Goal: Complete application form

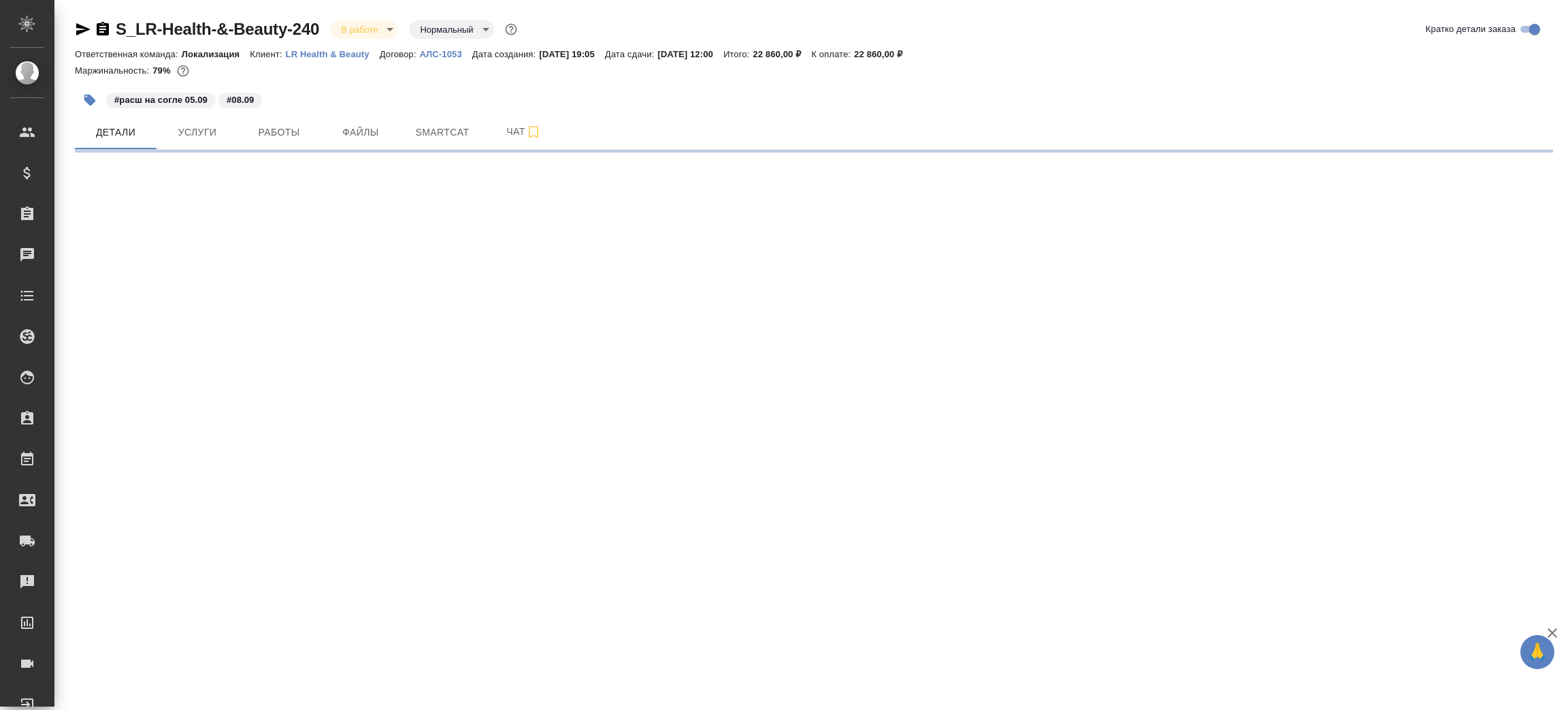
select select "RU"
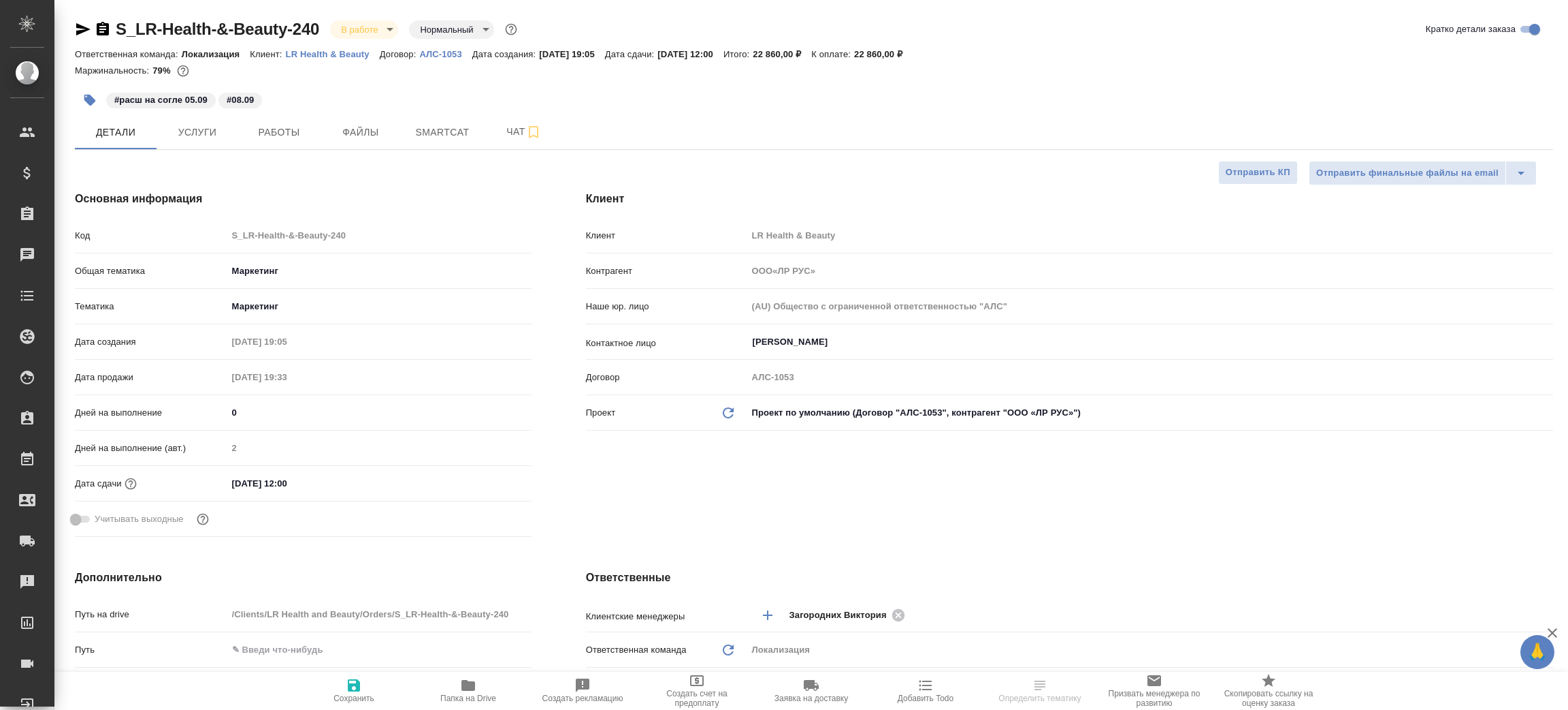
type textarea "x"
type input "[PERSON_NAME]"
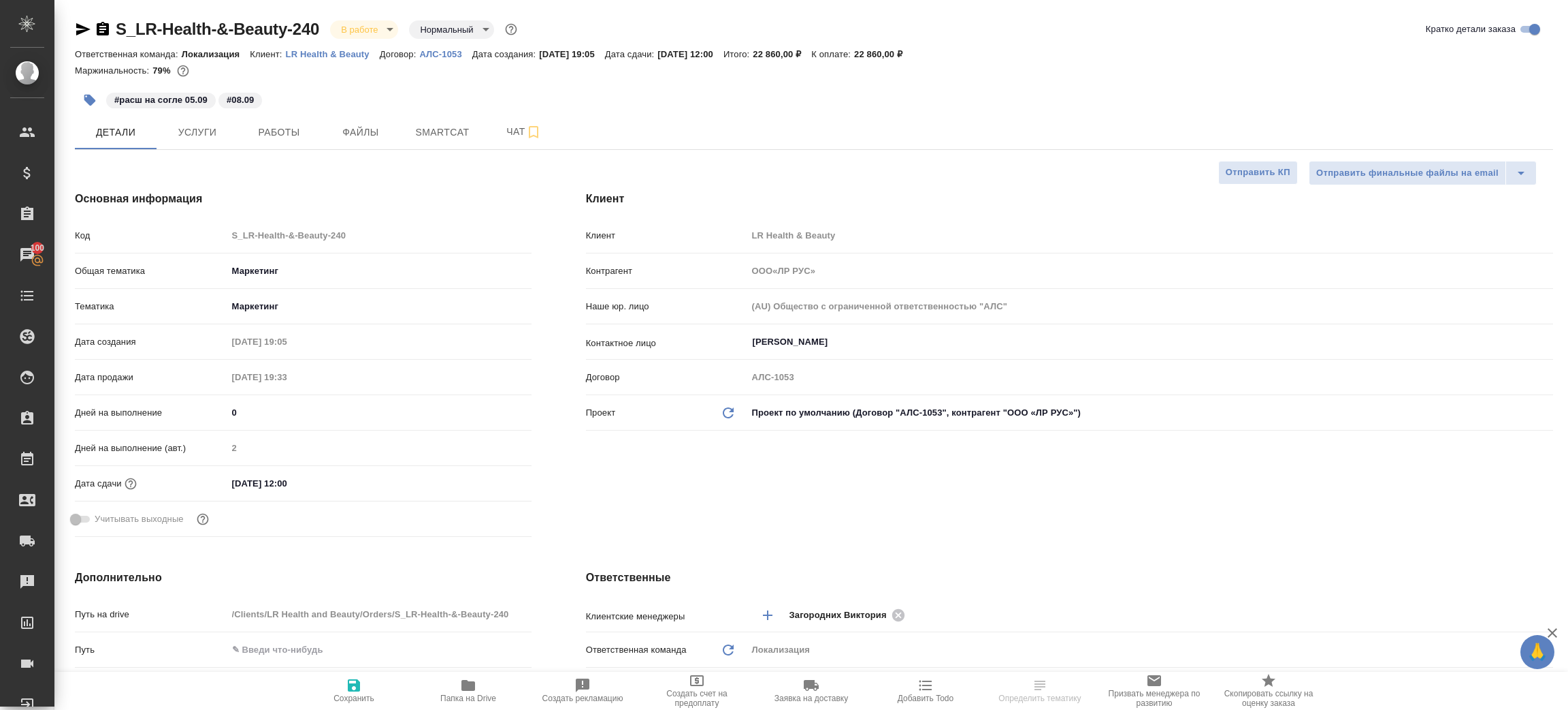
type input "ООО«ЛР РУС»"
type textarea "x"
select select "RU"
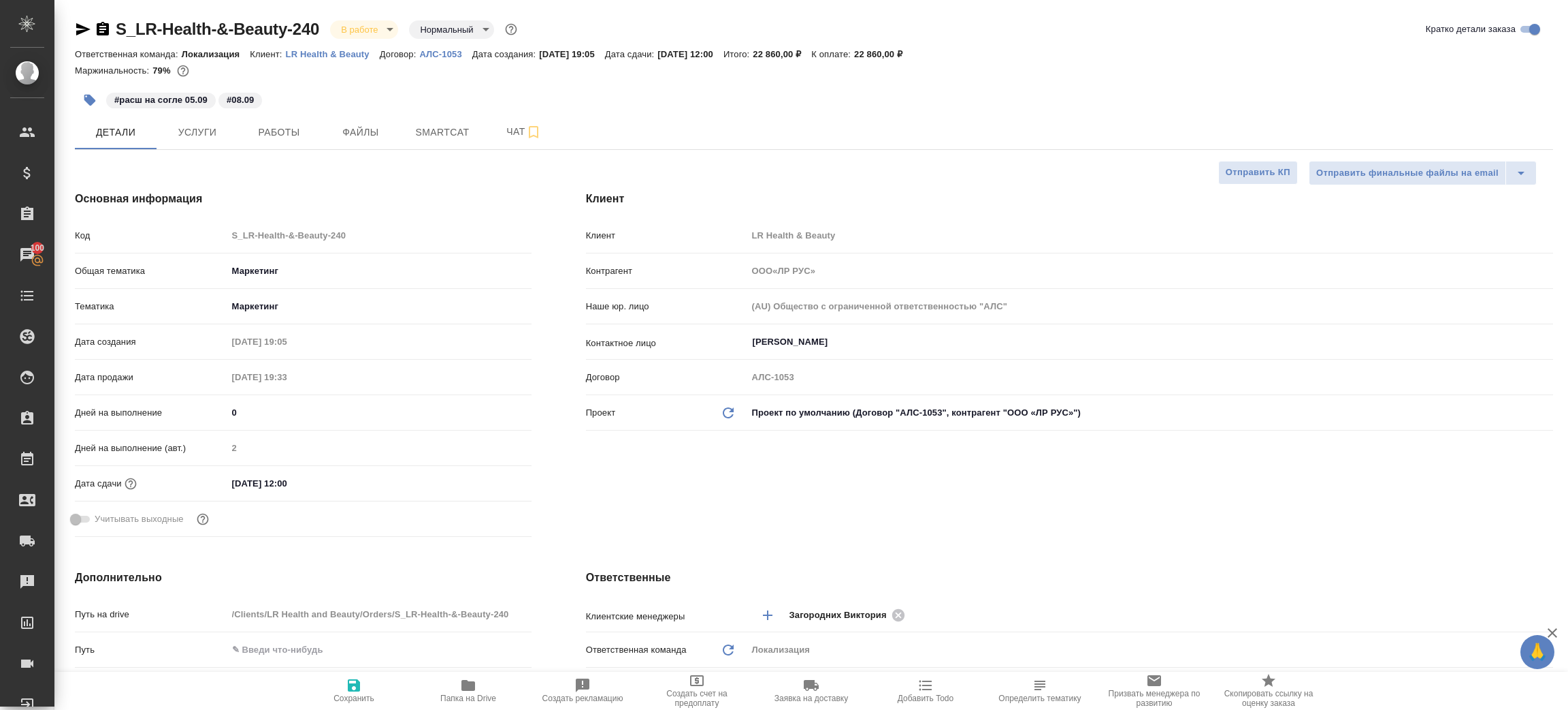
type textarea "x"
type input "ООО«ЛР РУС»"
type textarea "x"
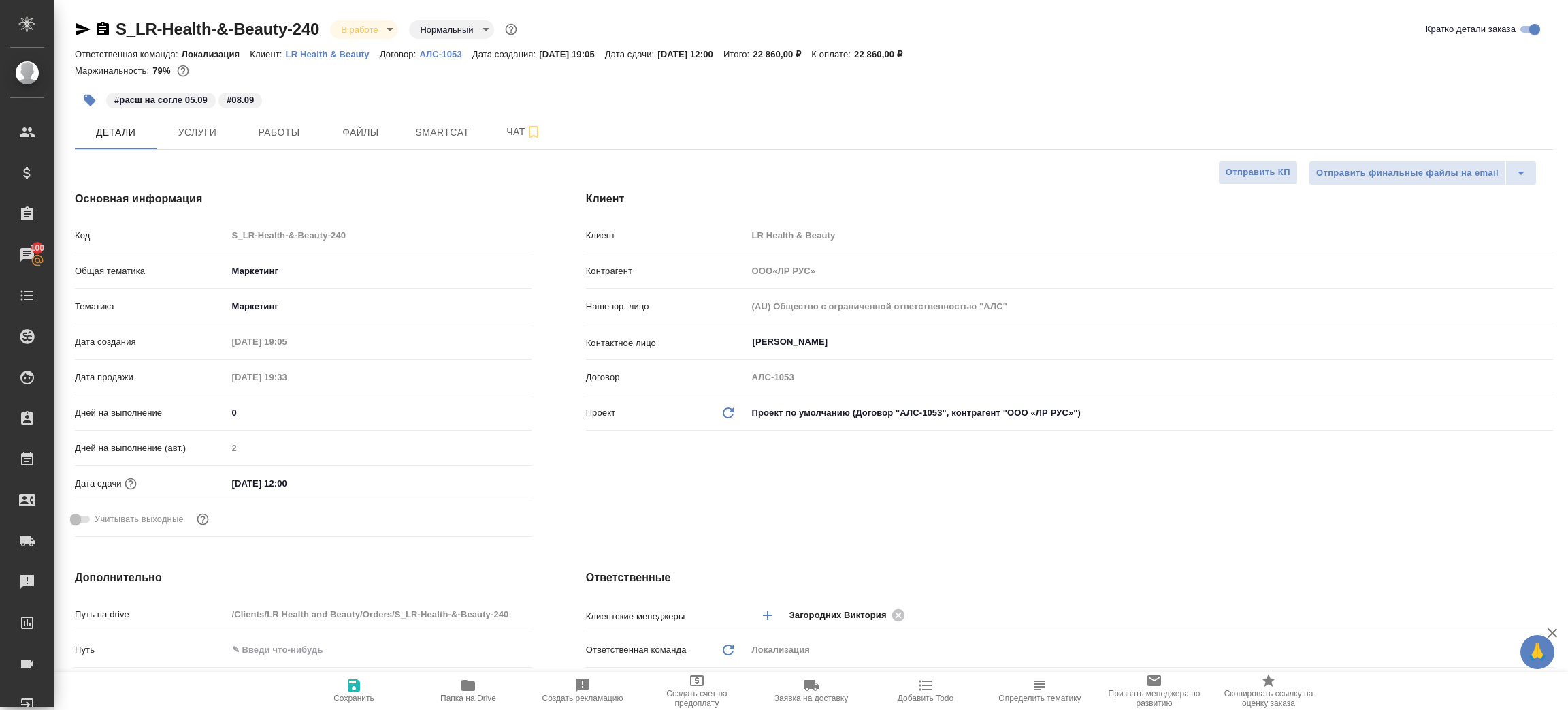
type textarea "x"
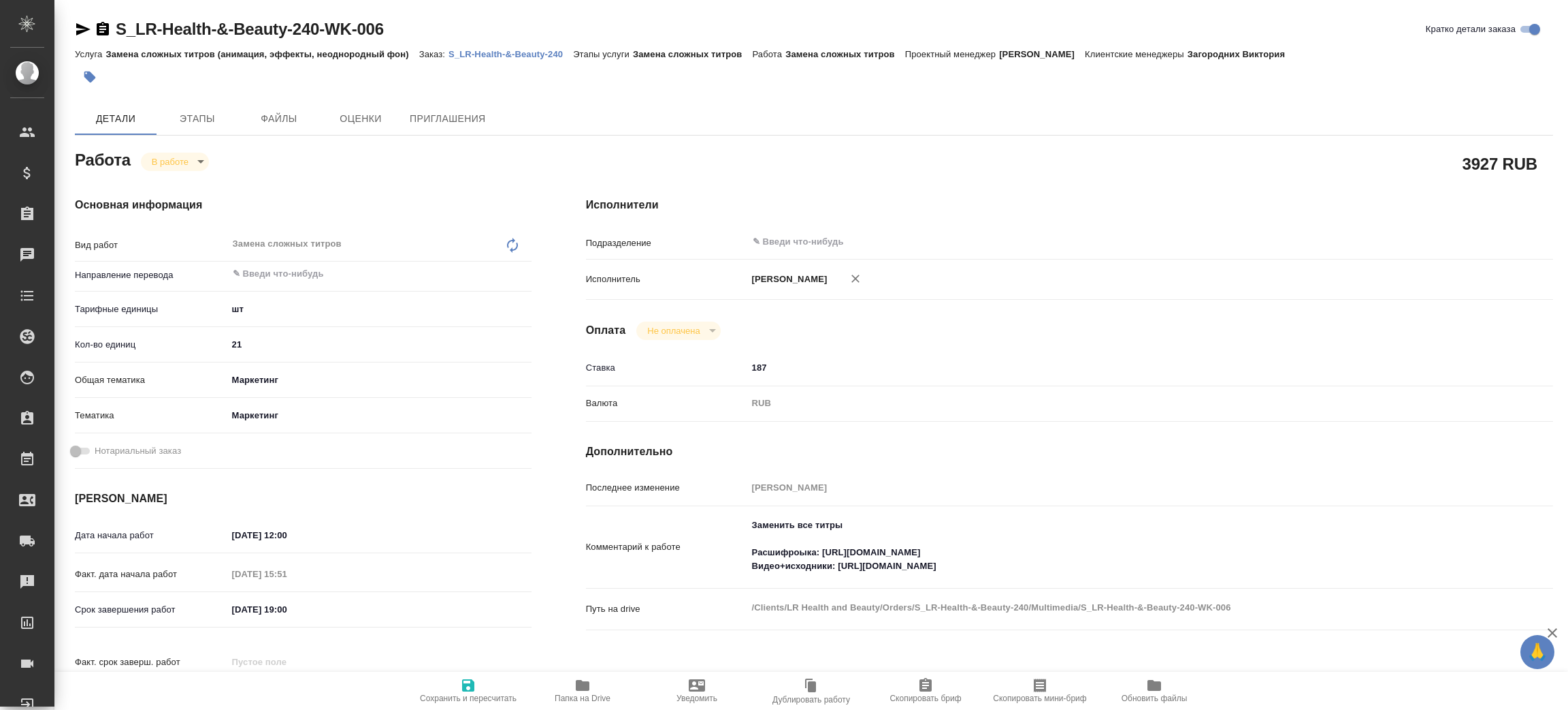
type textarea "x"
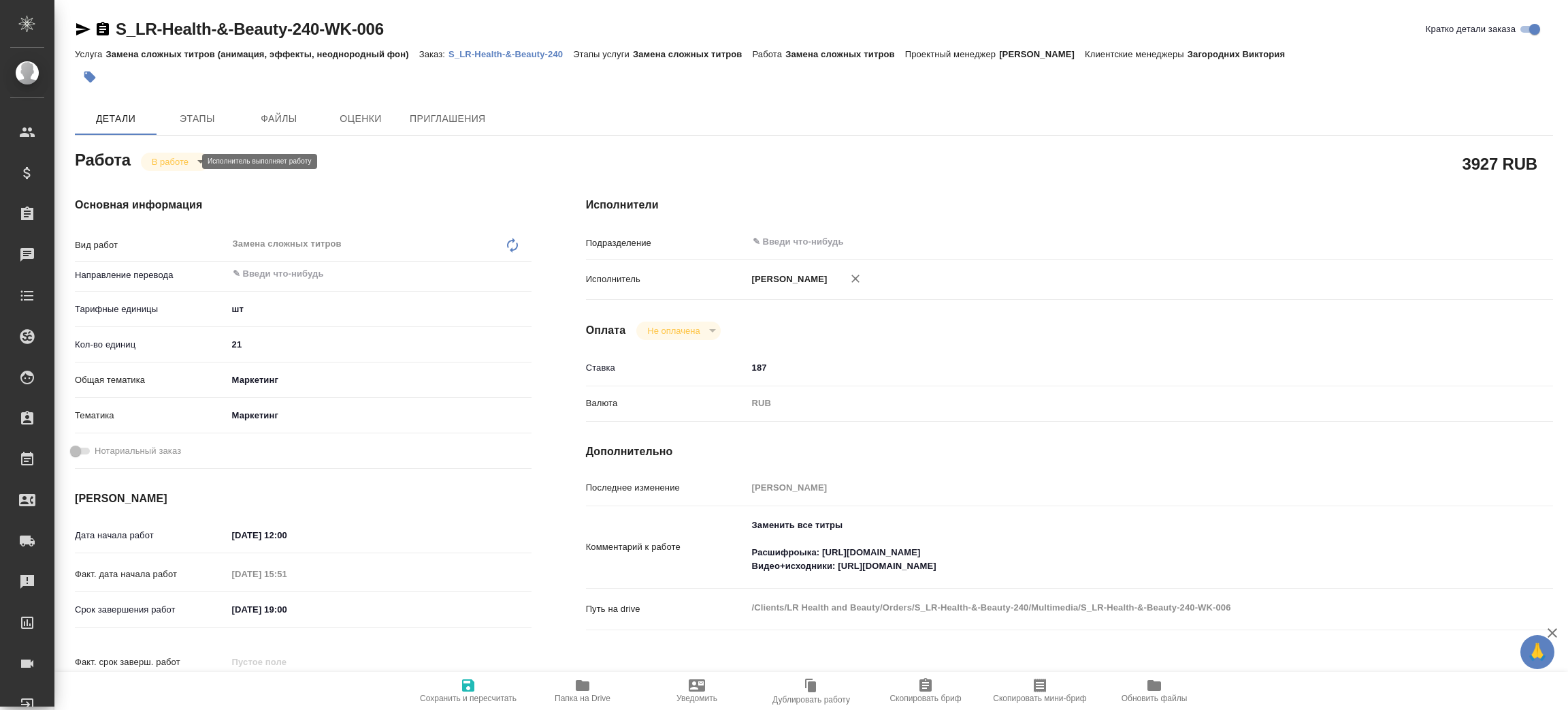
type textarea "x"
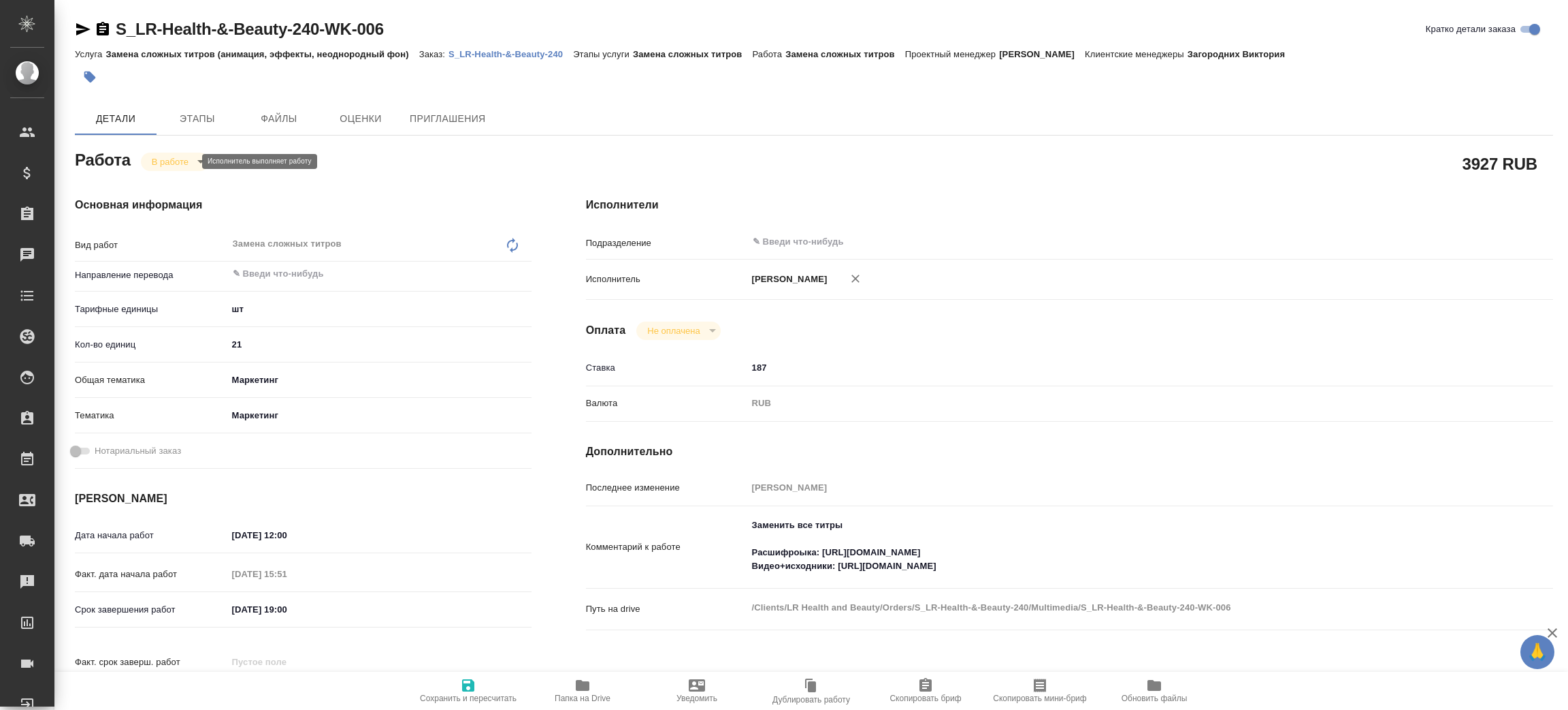
click at [164, 158] on body "🙏 .cls-1 fill:#fff; AWATERA [PERSON_NAME] Спецификации Заказы Чаты Todo Проекты…" at bounding box center [784, 355] width 1568 height 710
click at [180, 196] on li "Сдан" at bounding box center [185, 208] width 89 height 23
type textarea "x"
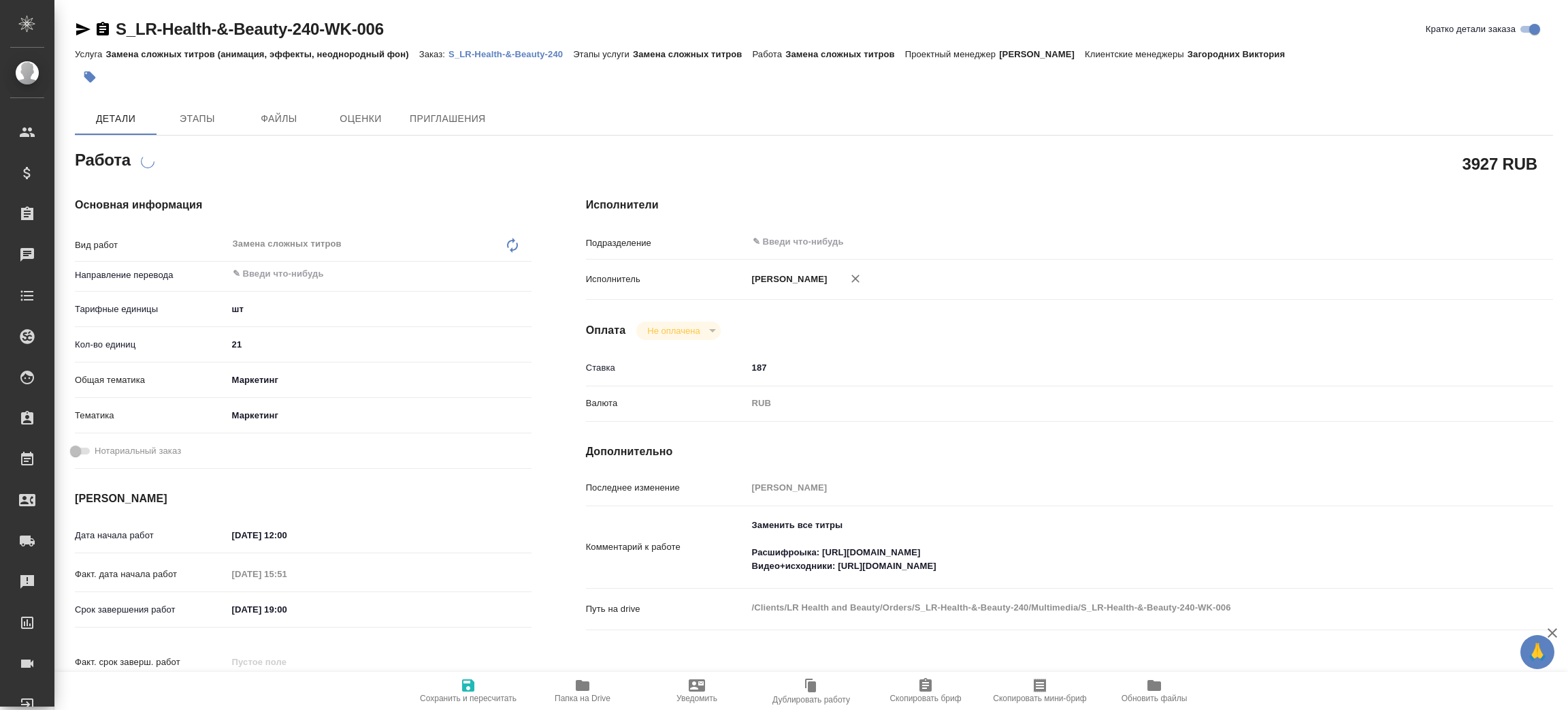
type textarea "x"
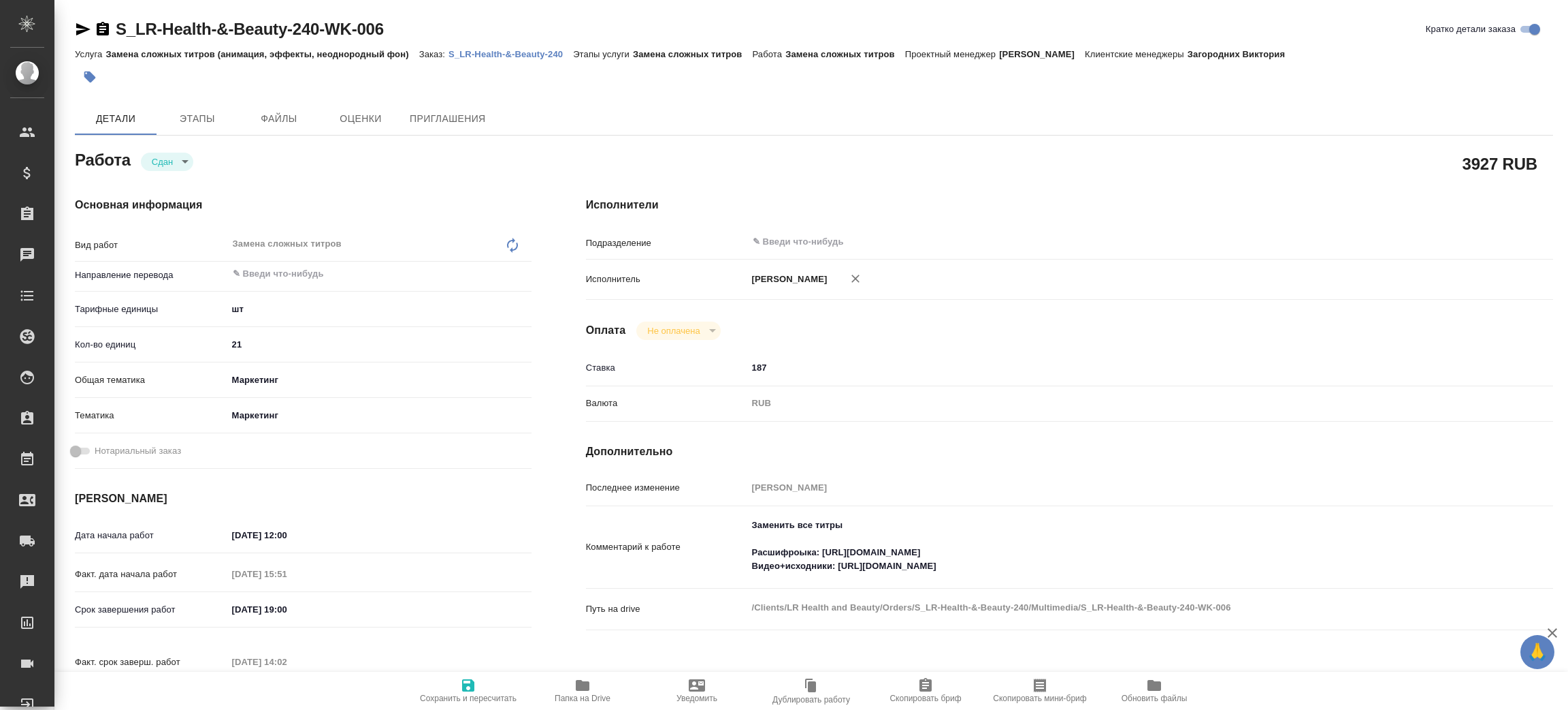
type textarea "x"
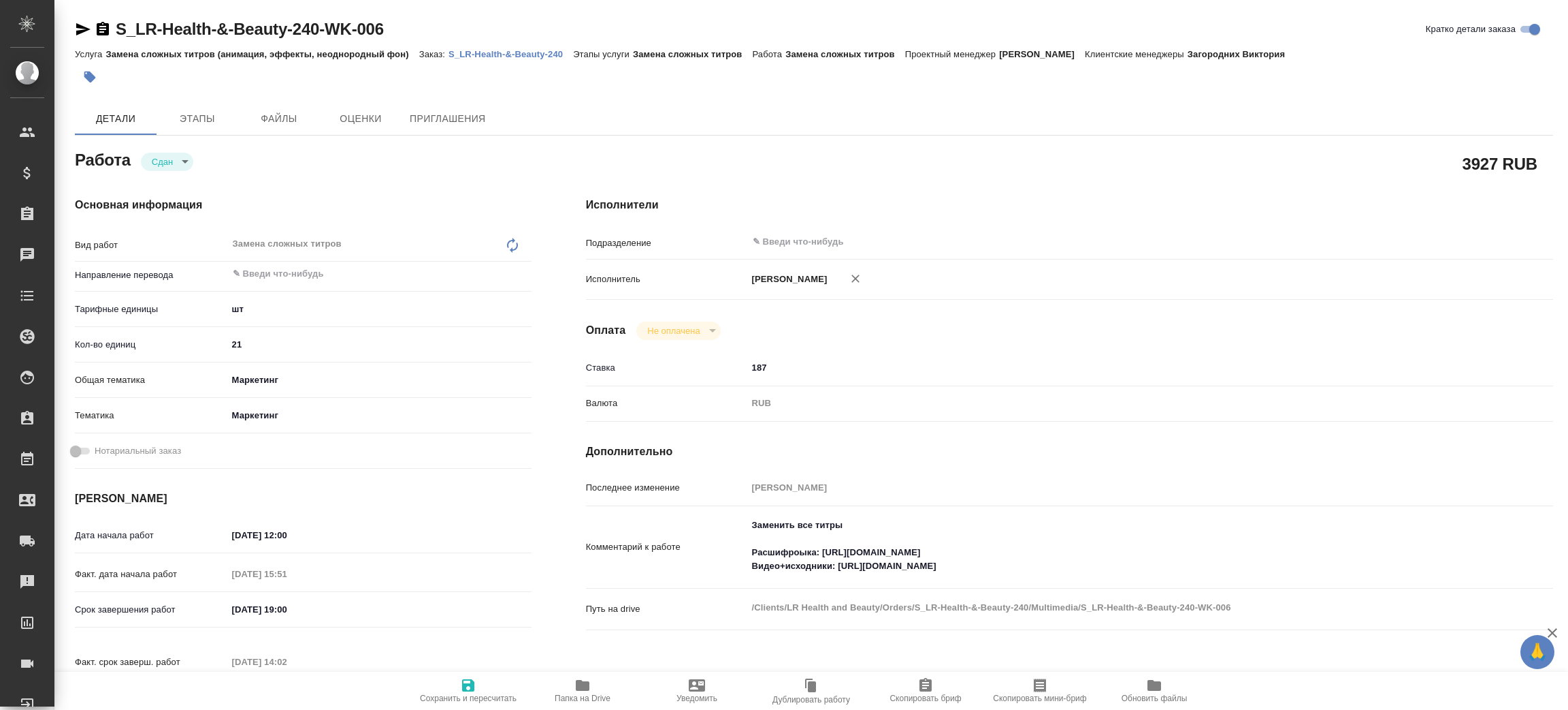
type textarea "x"
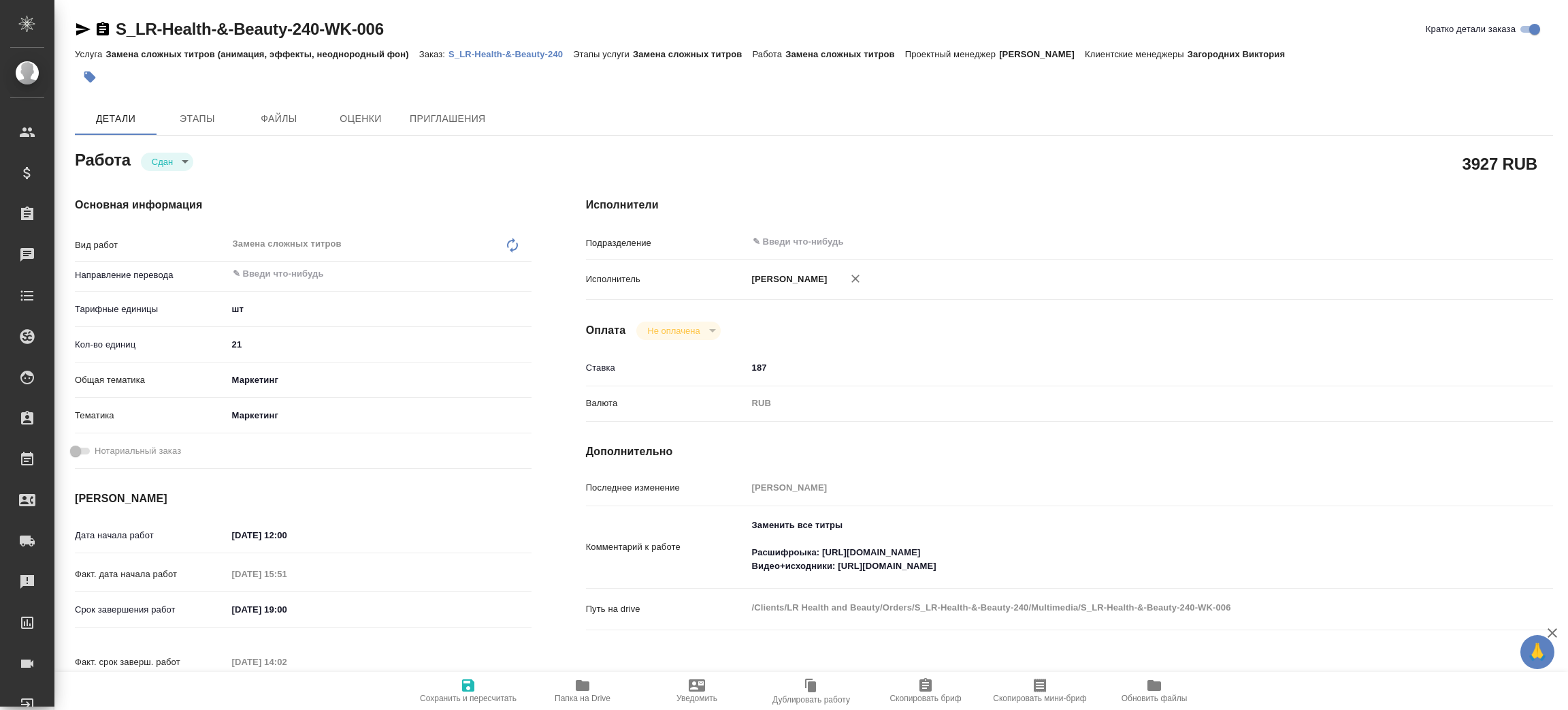
type textarea "x"
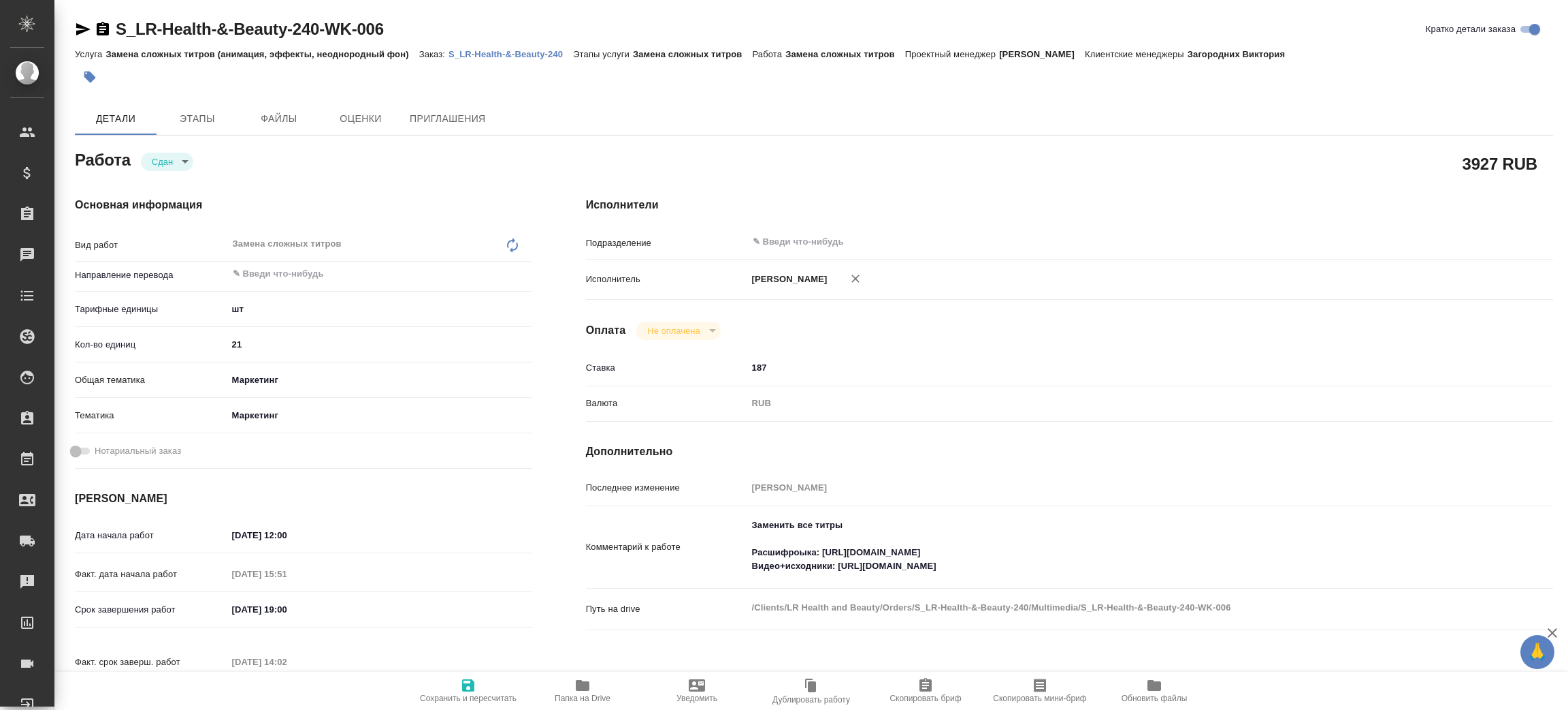
type textarea "x"
